Goal: Find specific page/section: Find specific page/section

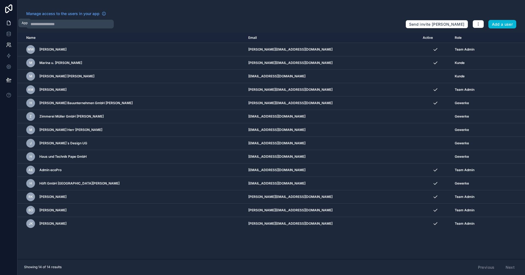
click at [8, 21] on icon at bounding box center [8, 23] width 3 height 4
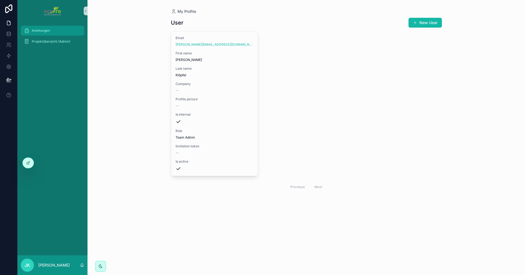
click at [43, 31] on span "Anleitungen" at bounding box center [41, 30] width 18 height 4
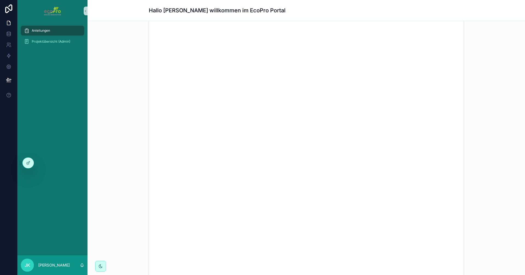
scroll to position [27, 0]
drag, startPoint x: 459, startPoint y: 152, endPoint x: 488, endPoint y: 125, distance: 39.0
click at [488, 125] on div "scrollable content" at bounding box center [306, 138] width 429 height 280
click at [9, 45] on icon at bounding box center [8, 44] width 5 height 5
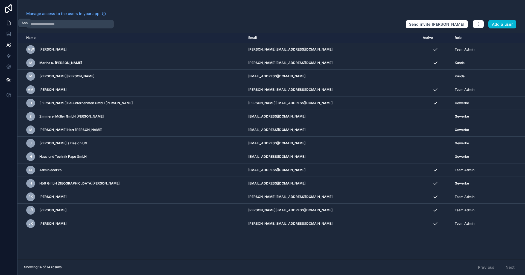
click at [8, 23] on icon at bounding box center [8, 22] width 5 height 5
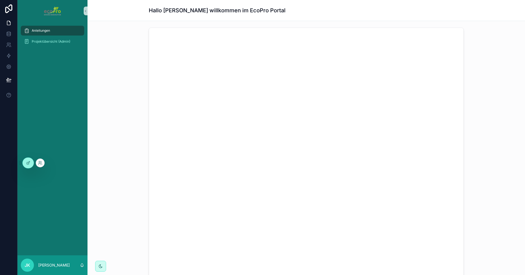
click at [43, 163] on div at bounding box center [40, 163] width 9 height 9
click at [40, 163] on icon at bounding box center [40, 163] width 4 height 4
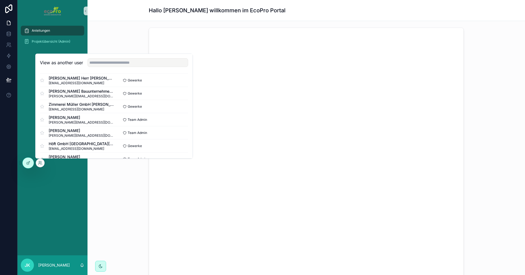
scroll to position [82, 0]
click at [176, 92] on button "Select" at bounding box center [181, 93] width 14 height 8
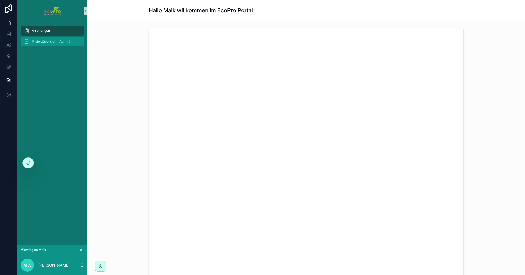
click at [53, 42] on span "Projektübersicht (Admin)" at bounding box center [51, 41] width 39 height 4
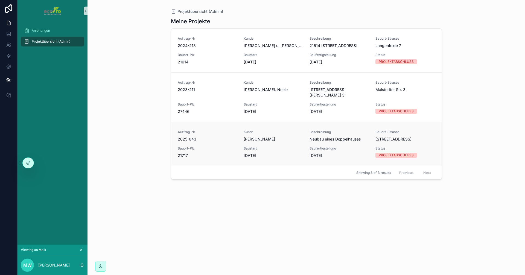
click at [228, 145] on div "Auftrag-Nr 2025-043 Kunde Wiebusch, Maik Beschreibung Neubau eines Doppelhauses…" at bounding box center [306, 144] width 257 height 28
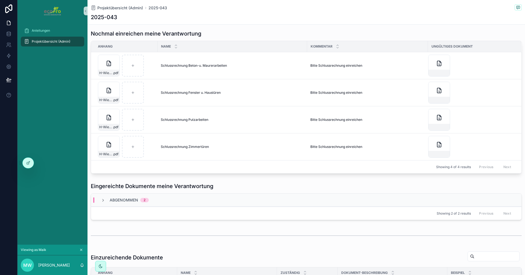
scroll to position [219, 0]
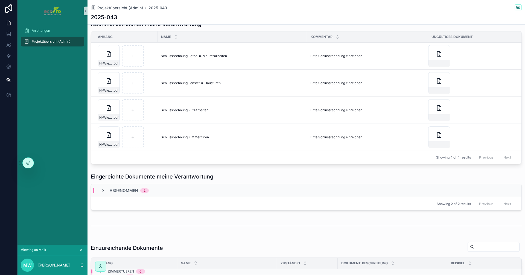
click at [103, 190] on icon "scrollable content" at bounding box center [103, 191] width 4 height 4
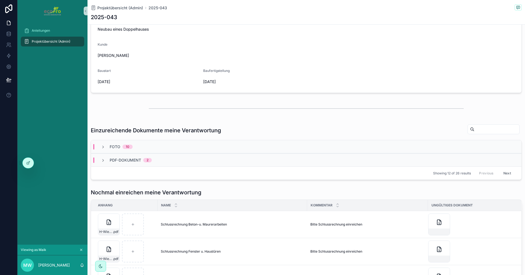
scroll to position [55, 0]
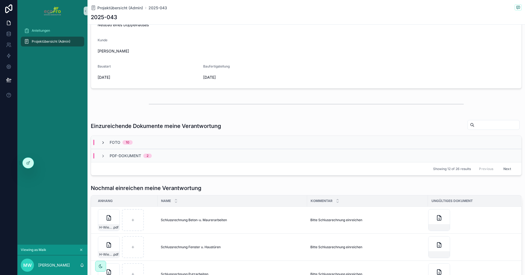
click at [102, 142] on icon "scrollable content" at bounding box center [103, 142] width 4 height 4
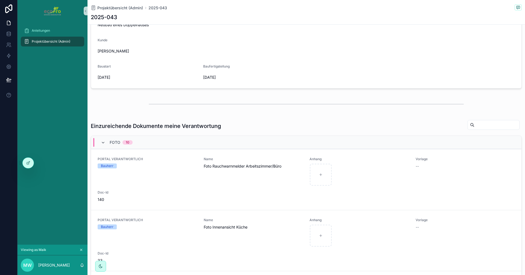
click at [105, 142] on icon "scrollable content" at bounding box center [103, 142] width 4 height 4
